Goal: Task Accomplishment & Management: Manage account settings

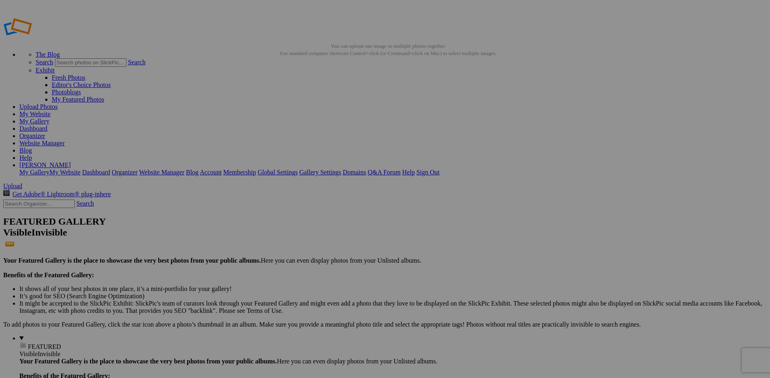
type input "Website homepage"
click at [51, 110] on link "My Website" at bounding box center [34, 113] width 31 height 7
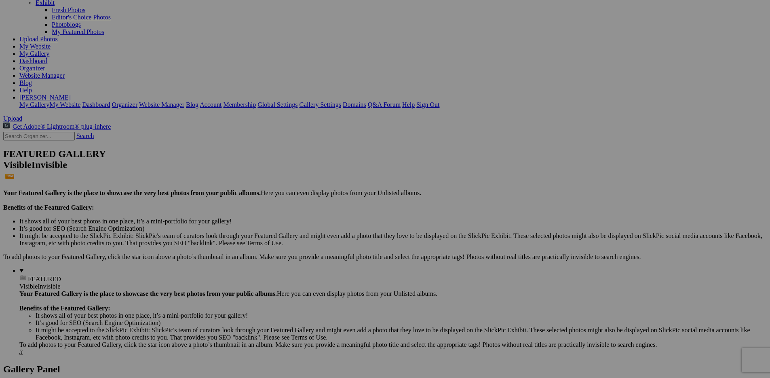
scroll to position [53, 0]
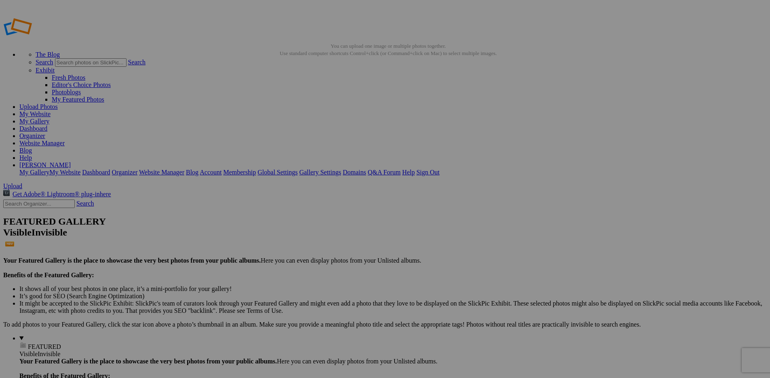
click at [22, 182] on span "Upload" at bounding box center [12, 185] width 19 height 7
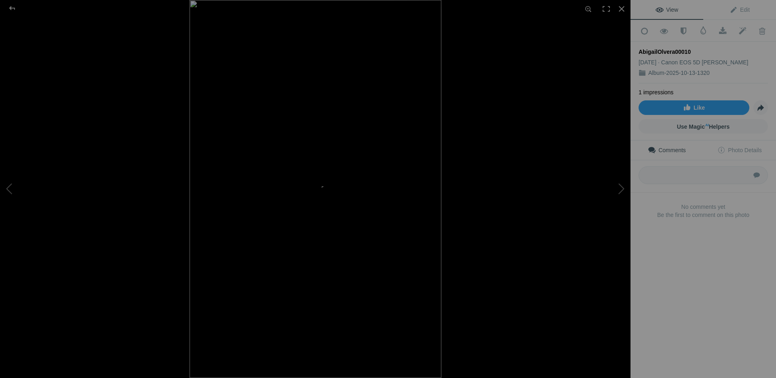
click at [499, 154] on div at bounding box center [505, 189] width 631 height 378
click at [658, 247] on div "View Edit Add to Quick Collection Remove from Quick Collection Hide from Public…" at bounding box center [704, 189] width 146 height 378
click at [8, 7] on div at bounding box center [12, 8] width 29 height 16
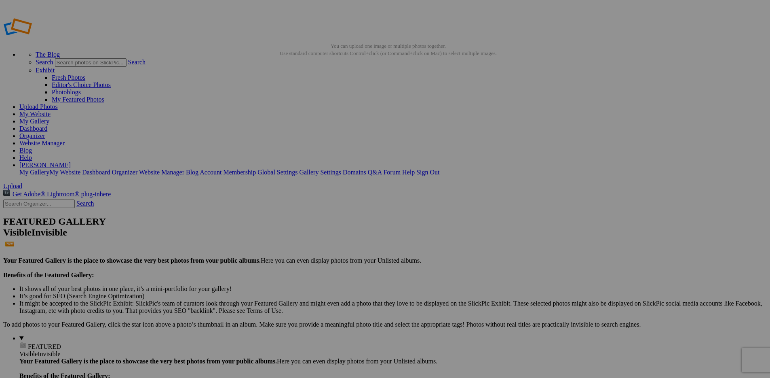
drag, startPoint x: 225, startPoint y: 127, endPoint x: 37, endPoint y: 304, distance: 258.3
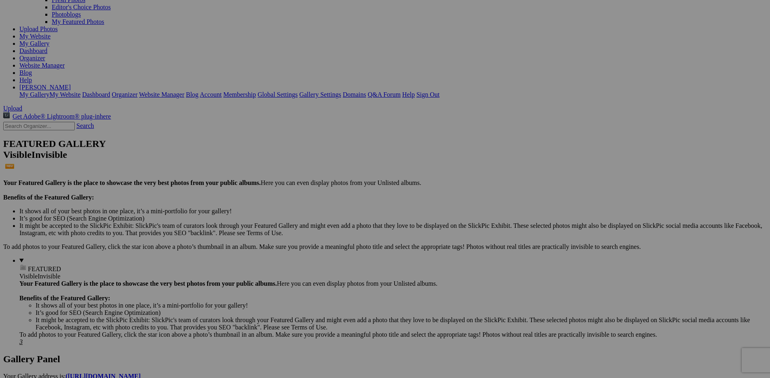
scroll to position [116, 0]
